Goal: Information Seeking & Learning: Check status

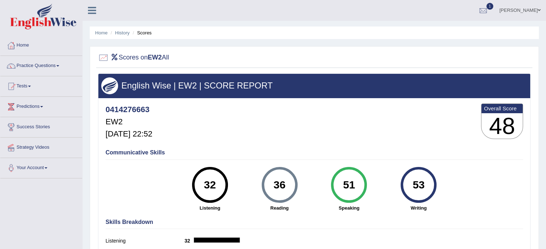
click at [217, 184] on div "32" at bounding box center [210, 185] width 26 height 30
click at [498, 115] on h3 "48" at bounding box center [501, 126] width 41 height 26
drag, startPoint x: 262, startPoint y: 117, endPoint x: 251, endPoint y: 119, distance: 10.9
click at [251, 119] on div "0414276663 EW2 [DATE] 22:52 Overall Score 48" at bounding box center [314, 123] width 421 height 43
click at [135, 153] on h4 "Communicative Skills" at bounding box center [313, 153] width 417 height 6
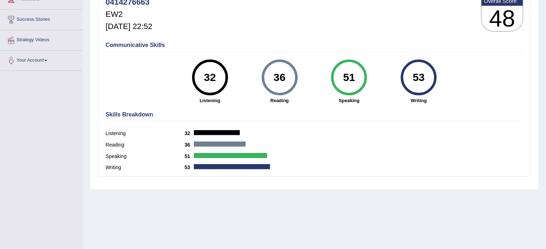
scroll to position [72, 0]
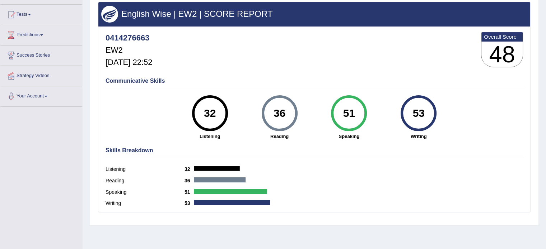
click at [206, 117] on div "32" at bounding box center [210, 113] width 26 height 30
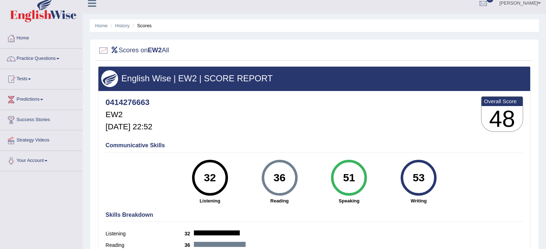
scroll to position [0, 0]
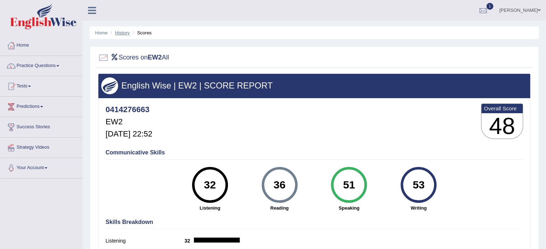
click at [123, 34] on link "History" at bounding box center [122, 32] width 14 height 5
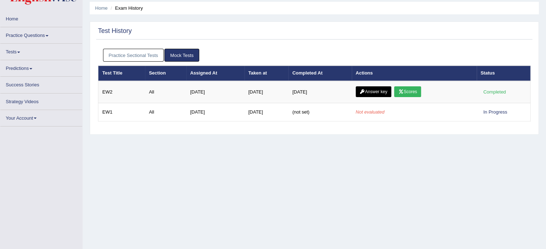
scroll to position [36, 0]
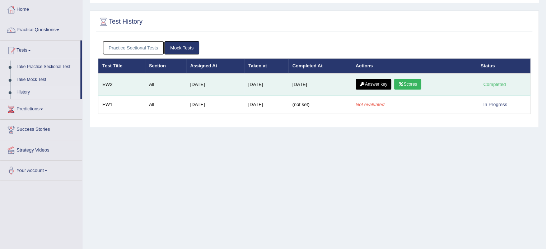
click at [375, 83] on link "Answer key" at bounding box center [373, 84] width 36 height 11
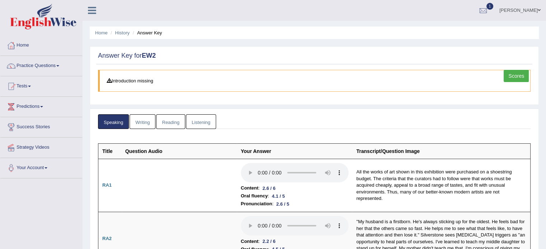
click at [145, 119] on link "Writing" at bounding box center [142, 121] width 26 height 15
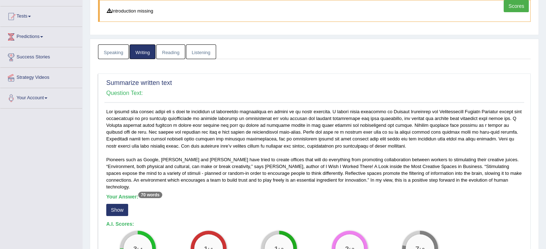
scroll to position [33, 0]
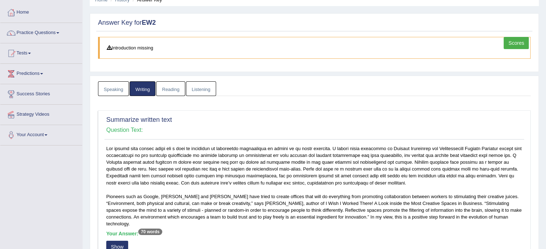
click at [171, 88] on link "Reading" at bounding box center [170, 88] width 29 height 15
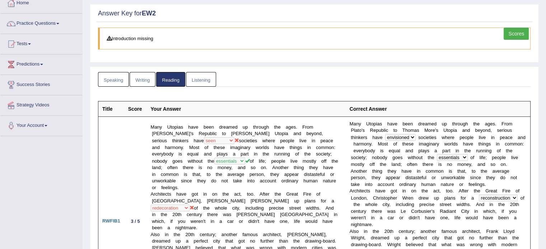
scroll to position [0, 0]
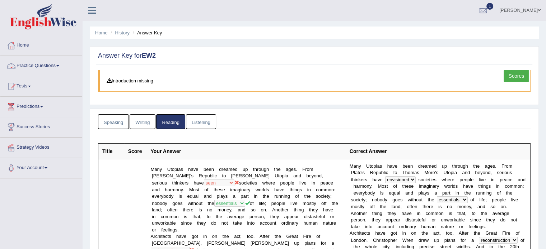
click at [198, 122] on link "Listening" at bounding box center [201, 121] width 30 height 15
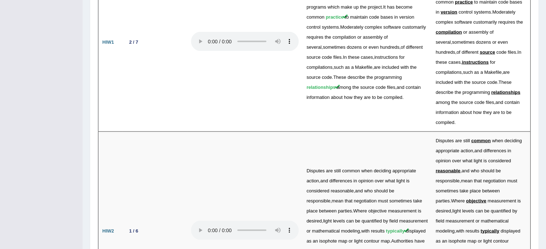
scroll to position [1409, 0]
